Goal: Use online tool/utility: Use online tool/utility

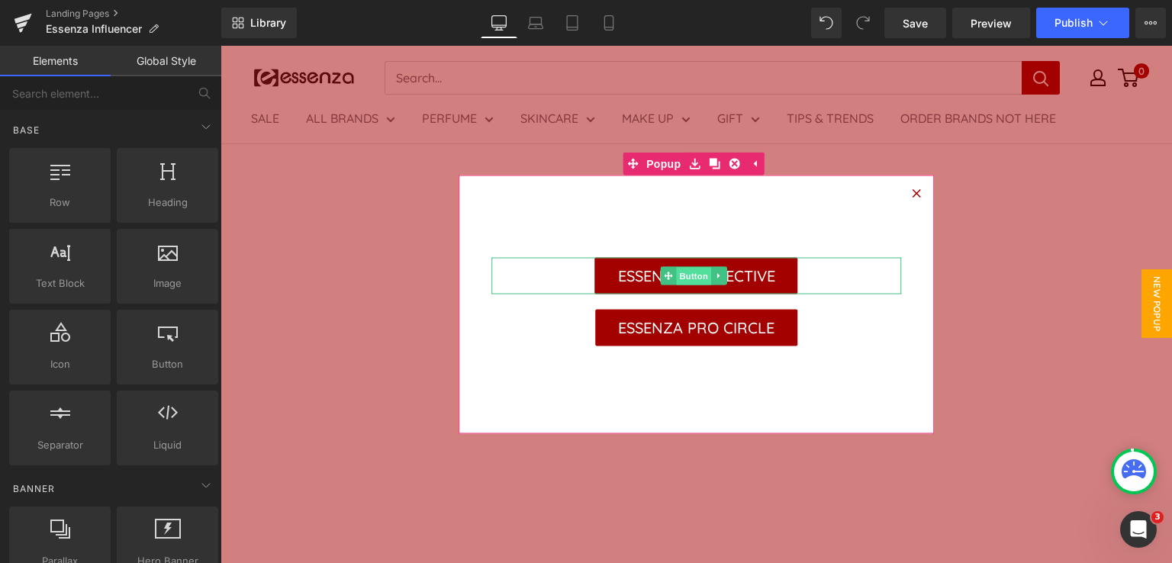
click at [689, 279] on span "Button" at bounding box center [693, 276] width 35 height 18
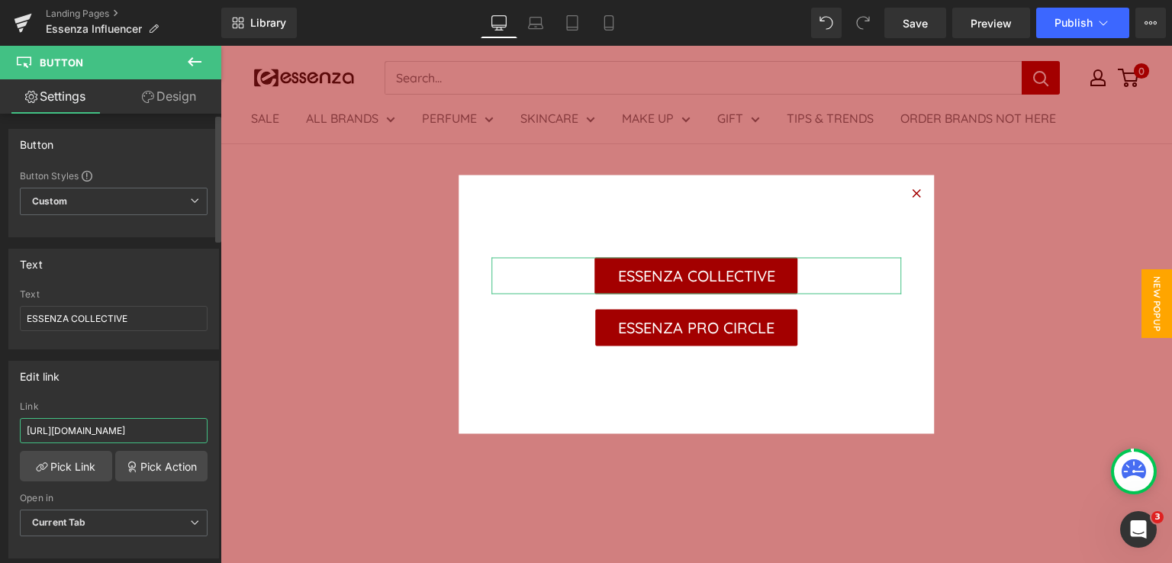
click at [79, 427] on input "[URL][DOMAIN_NAME]" at bounding box center [114, 430] width 188 height 25
click at [930, 21] on link "Save" at bounding box center [916, 23] width 62 height 31
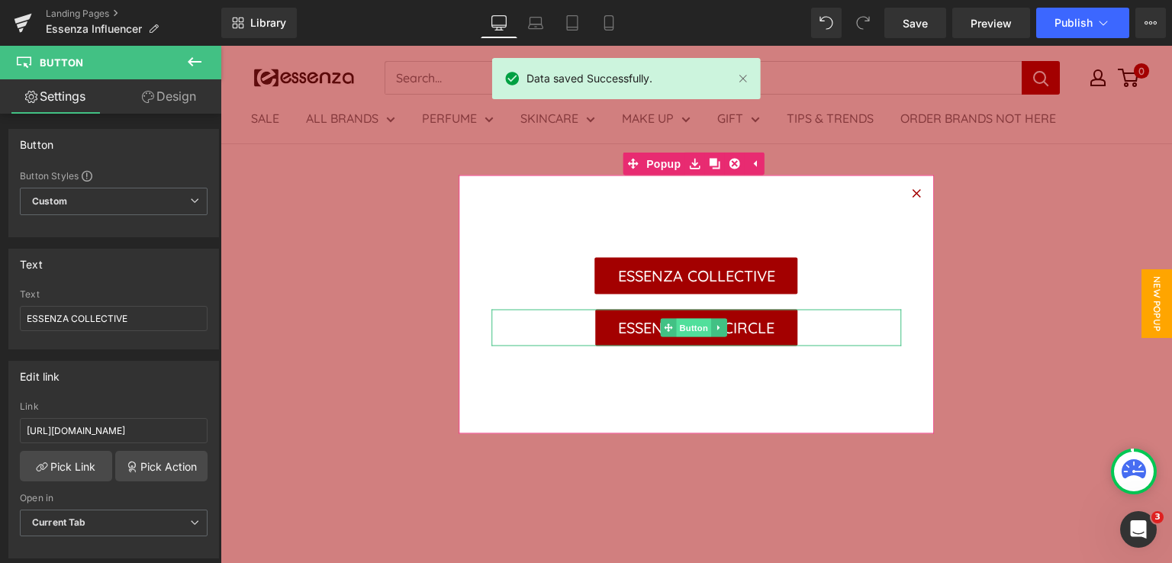
click at [681, 327] on span "Button" at bounding box center [693, 328] width 35 height 18
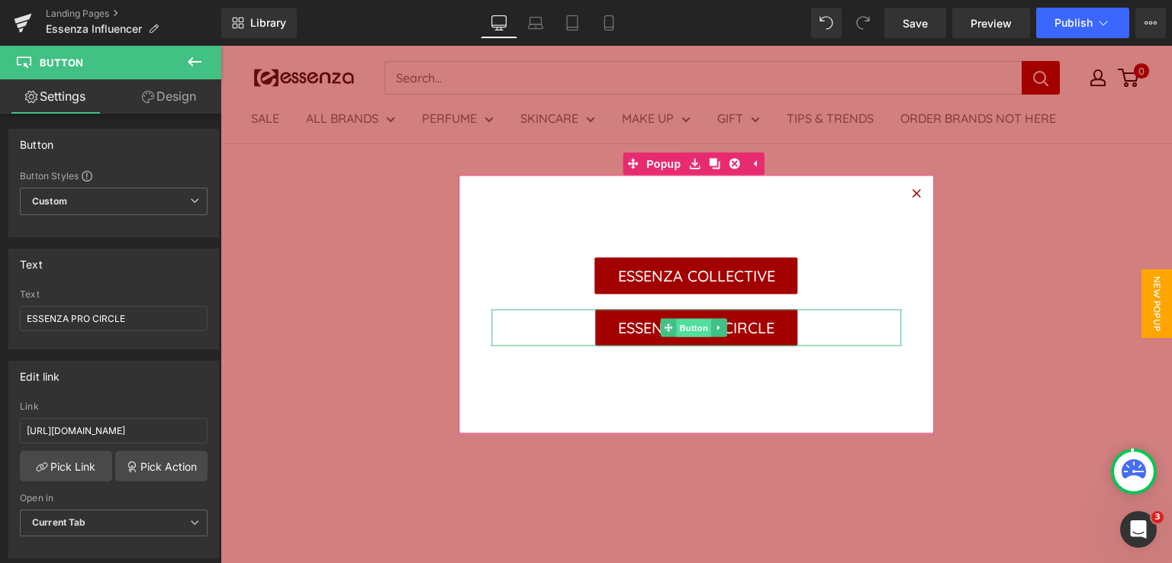
click at [684, 325] on span "Button" at bounding box center [693, 328] width 35 height 18
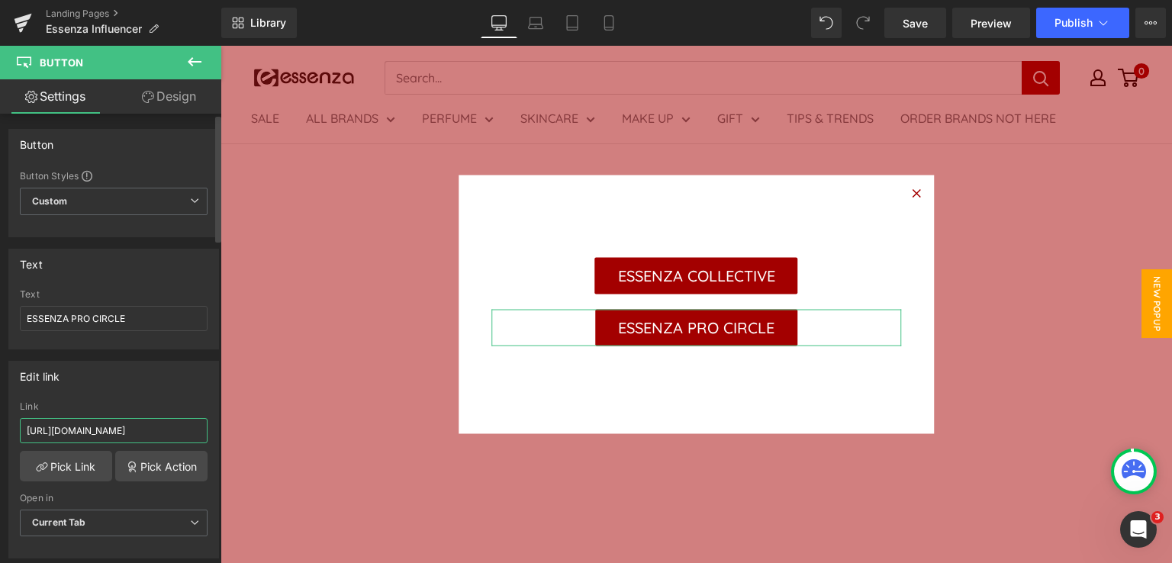
click at [107, 432] on input "[URL][DOMAIN_NAME]" at bounding box center [114, 430] width 188 height 25
paste input "35026"
type input "[URL][DOMAIN_NAME]"
click at [928, 27] on span "Save" at bounding box center [915, 23] width 25 height 16
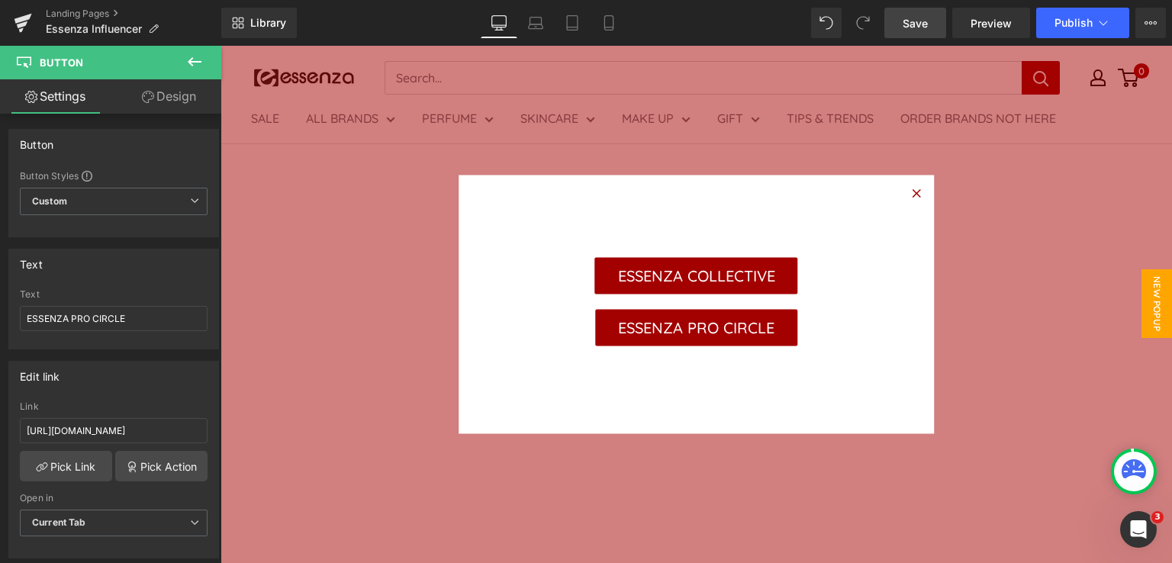
scroll to position [0, 0]
click at [925, 21] on span "Save" at bounding box center [915, 23] width 25 height 16
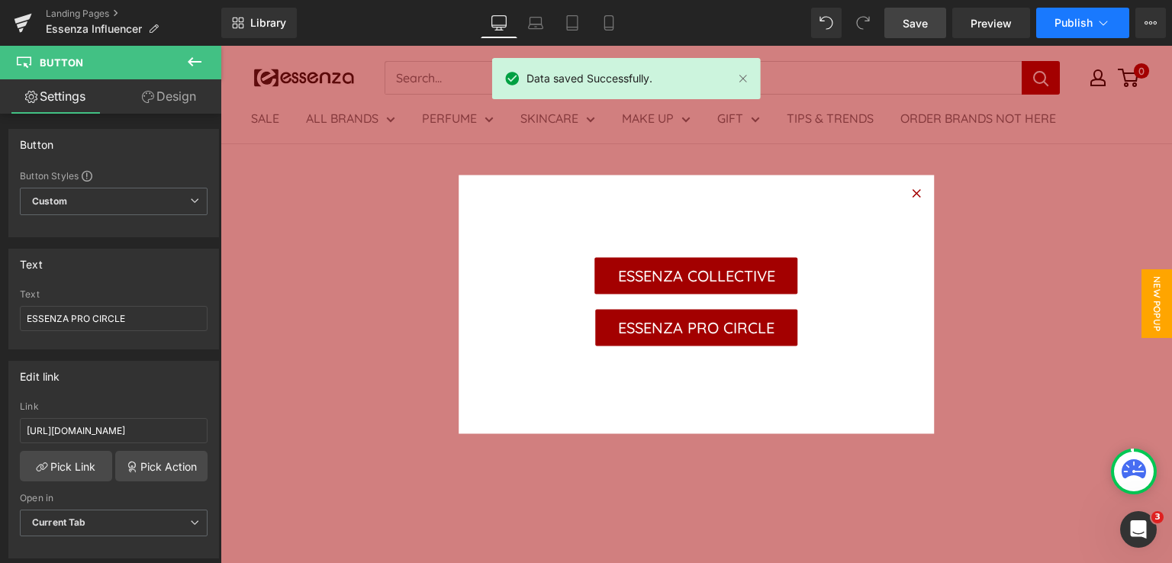
click at [1074, 17] on span "Publish" at bounding box center [1074, 23] width 38 height 12
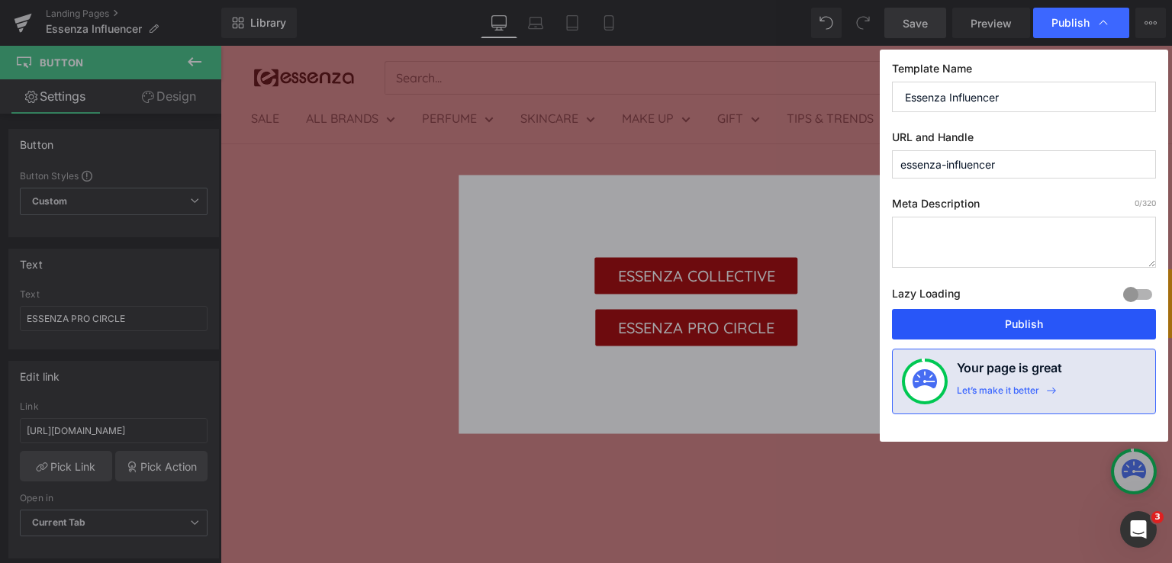
click at [995, 327] on button "Publish" at bounding box center [1024, 324] width 264 height 31
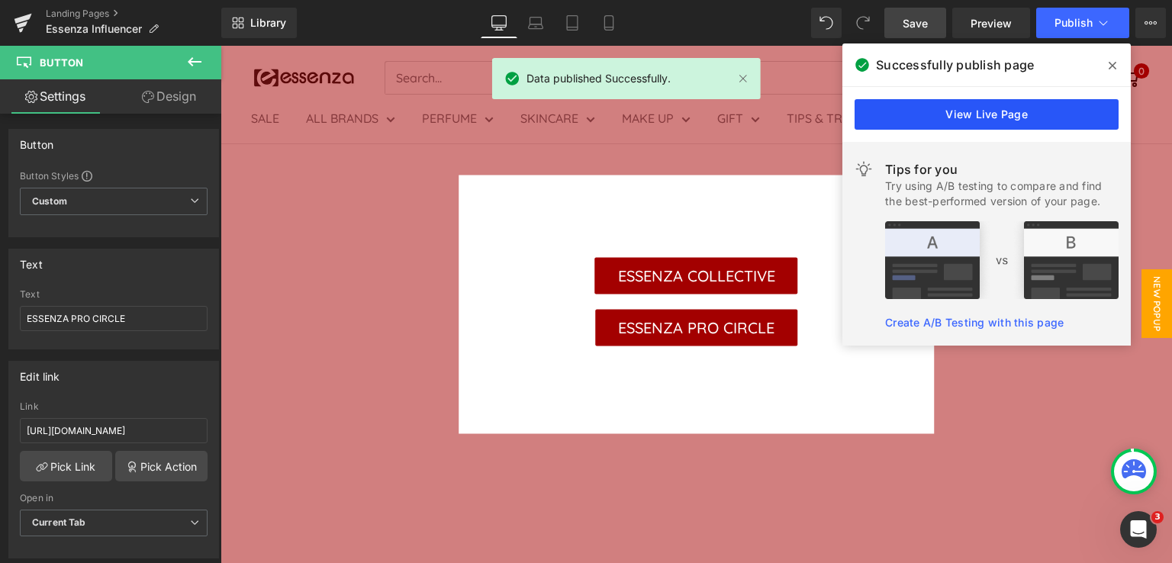
click at [1023, 115] on link "View Live Page" at bounding box center [987, 114] width 264 height 31
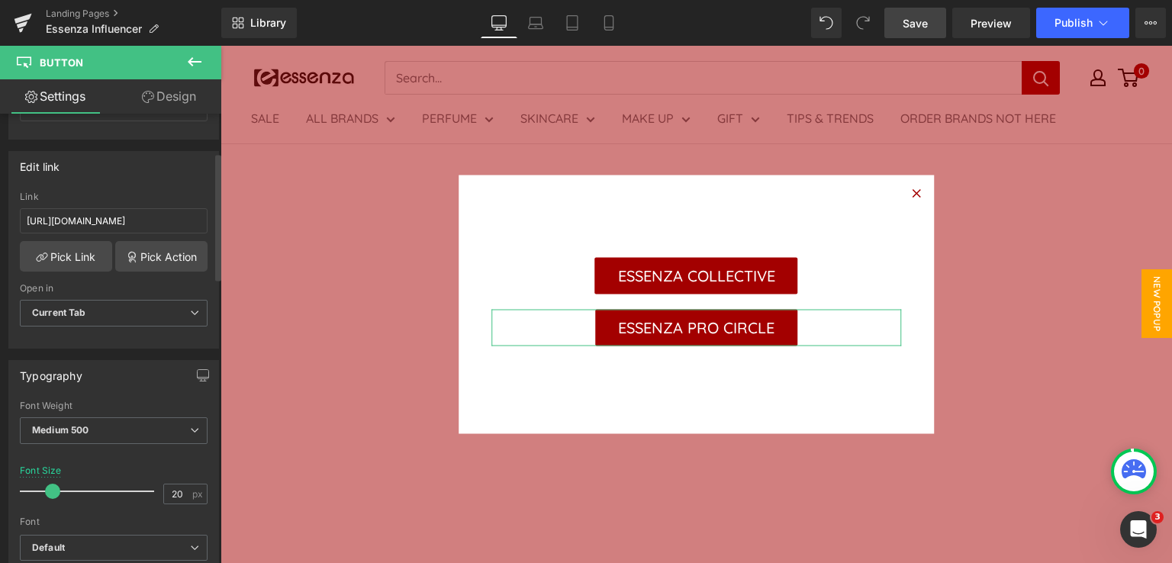
scroll to position [229, 0]
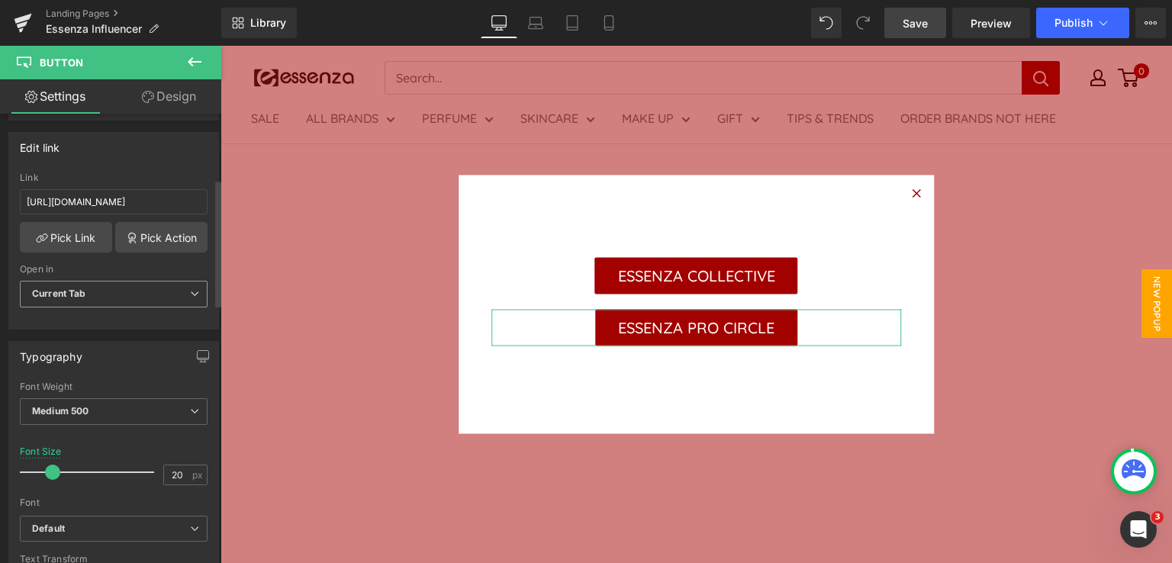
click at [153, 288] on span "Current Tab" at bounding box center [114, 294] width 188 height 27
click at [155, 288] on span "Current Tab" at bounding box center [111, 294] width 182 height 27
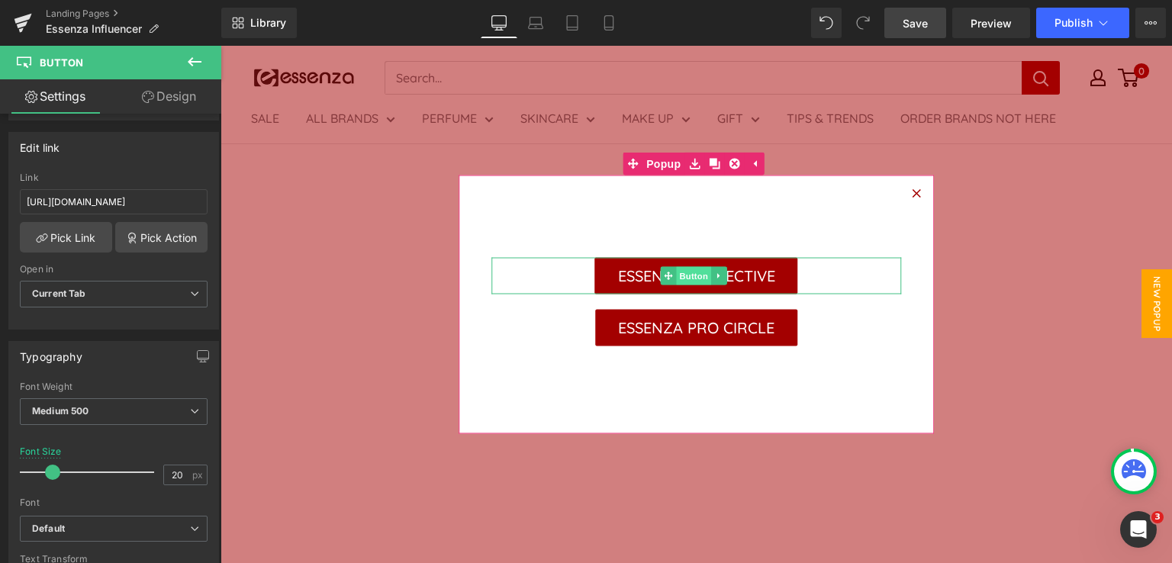
click at [679, 272] on span "Button" at bounding box center [693, 276] width 35 height 18
click at [682, 328] on span "Button" at bounding box center [693, 328] width 35 height 18
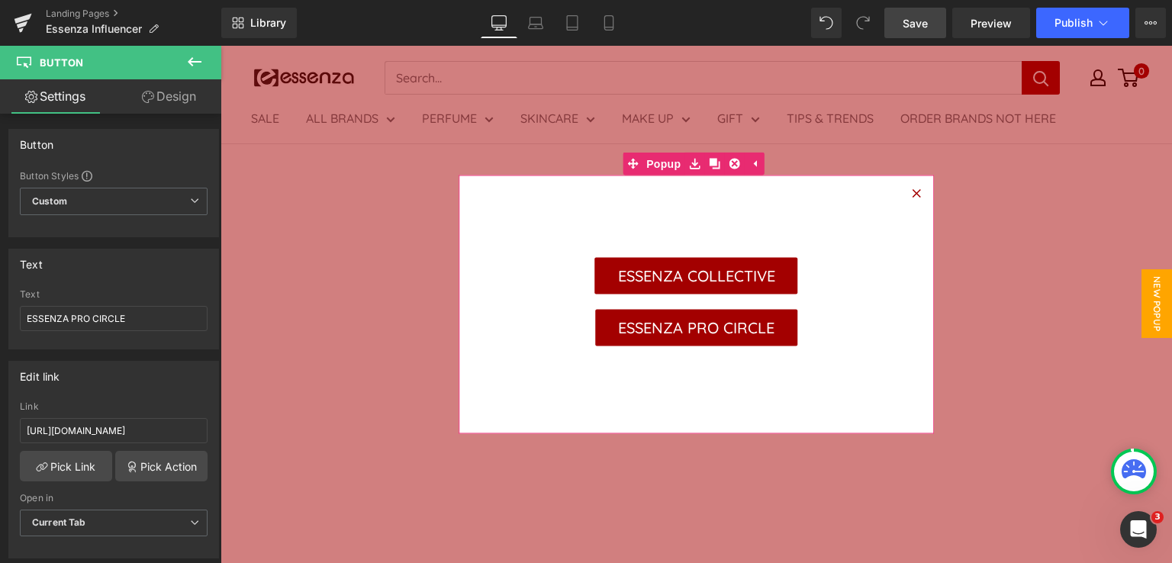
click at [912, 192] on icon at bounding box center [916, 193] width 8 height 8
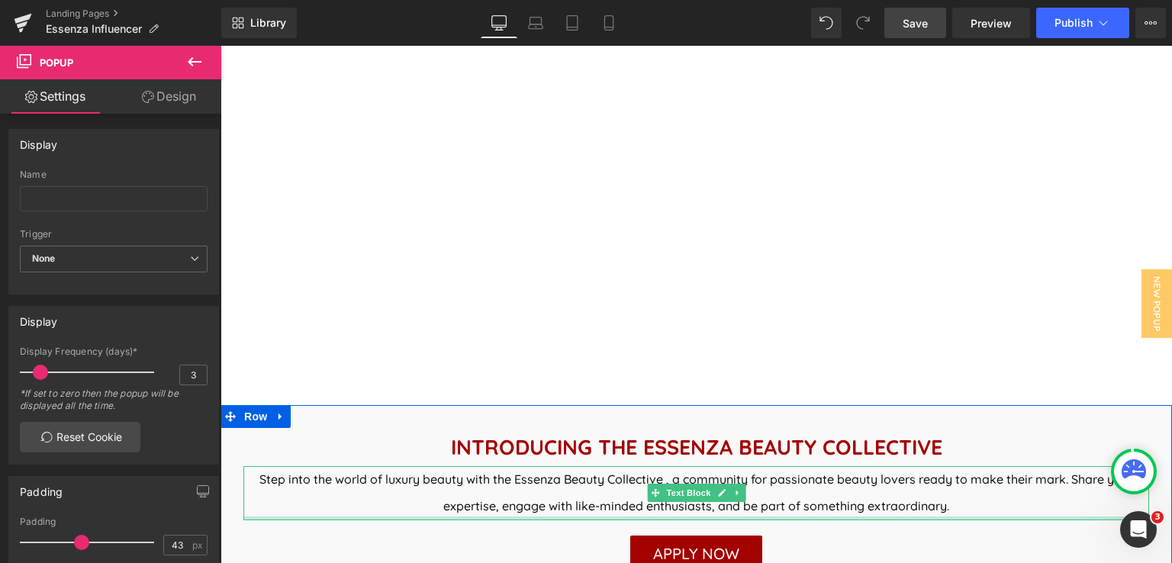
scroll to position [382, 0]
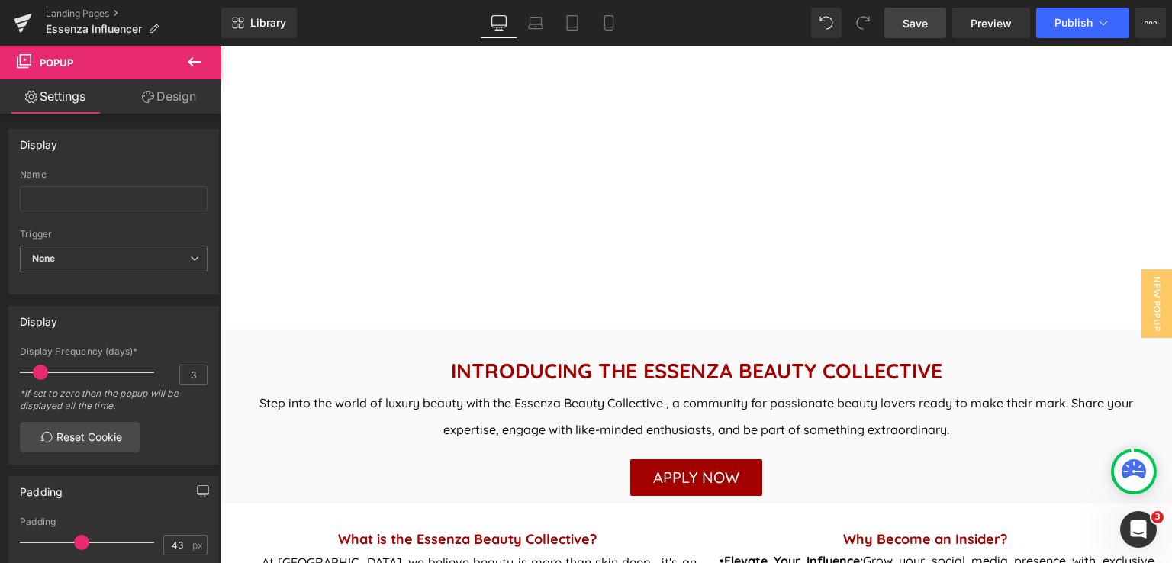
click at [701, 480] on div "APPLY NOW Button" at bounding box center [696, 477] width 906 height 37
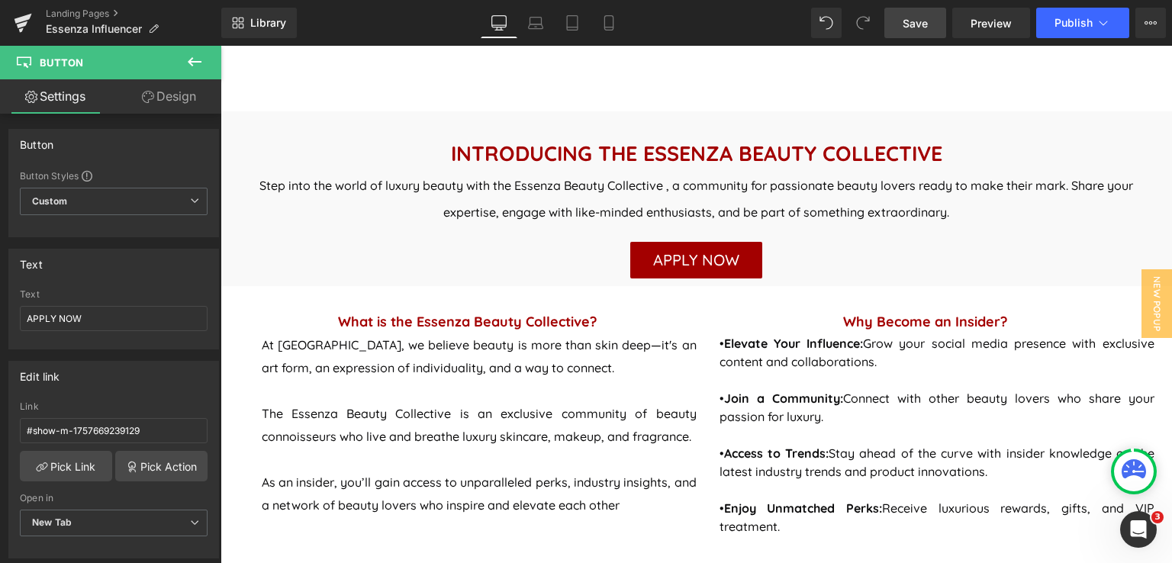
scroll to position [534, 0]
